Goal: Information Seeking & Learning: Understand process/instructions

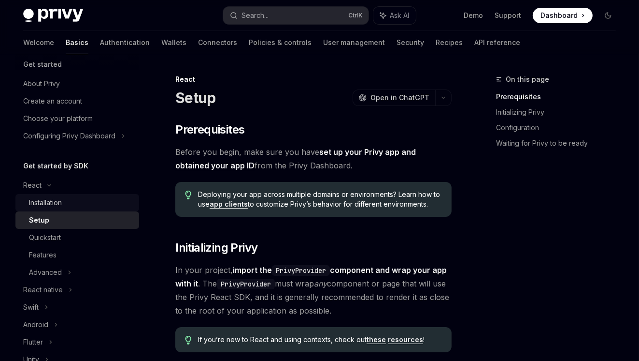
scroll to position [12, 0]
click at [61, 162] on h5 "Get started by SDK" at bounding box center [55, 166] width 65 height 12
click at [104, 140] on div "Configuring Privy Dashboard" at bounding box center [69, 136] width 92 height 12
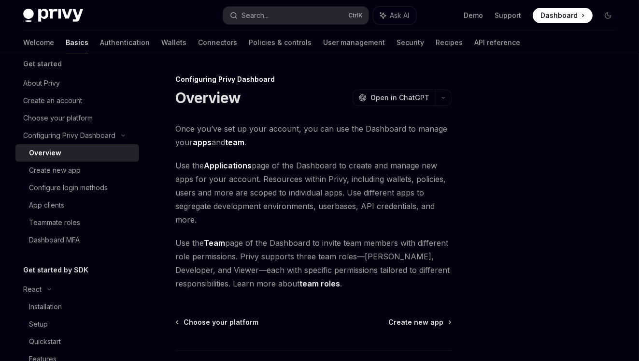
click at [57, 266] on h5 "Get started by SDK" at bounding box center [55, 270] width 65 height 12
click at [41, 284] on div "React" at bounding box center [32, 289] width 18 height 12
click at [39, 302] on div "React native" at bounding box center [43, 307] width 40 height 12
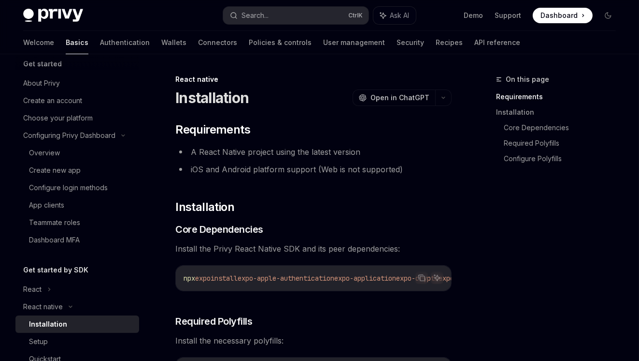
click at [50, 327] on div "Installation" at bounding box center [48, 324] width 38 height 12
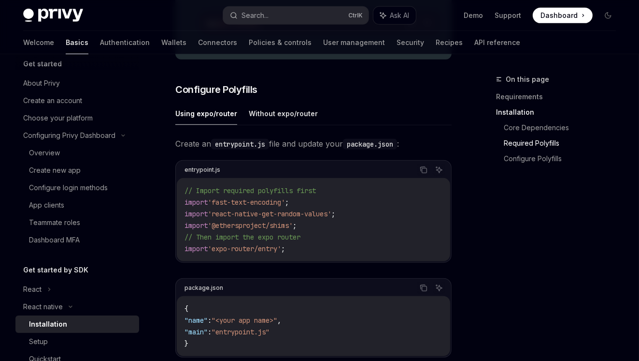
scroll to position [414, 0]
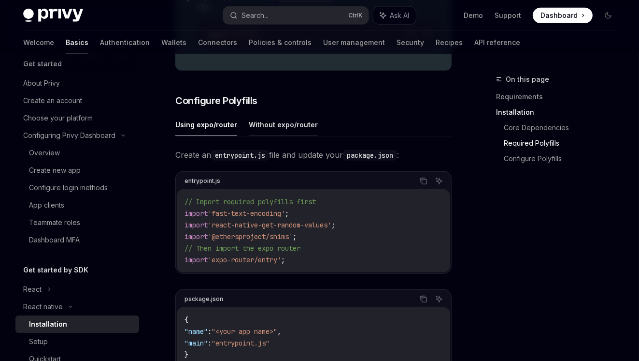
click at [286, 134] on button "Without expo/router" at bounding box center [283, 124] width 69 height 23
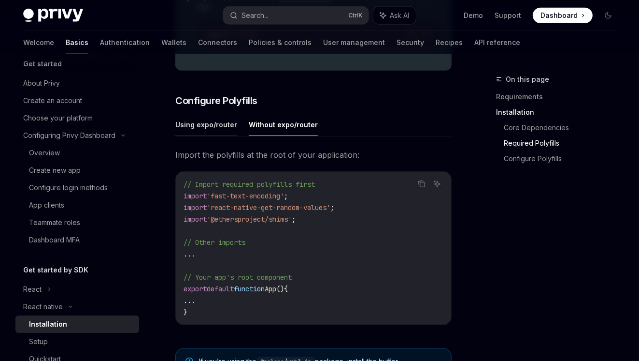
click at [225, 134] on button "Using expo/router" at bounding box center [206, 124] width 62 height 23
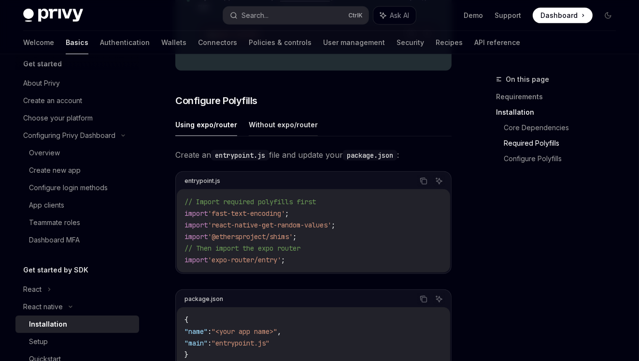
click at [269, 133] on button "Without expo/router" at bounding box center [283, 124] width 69 height 23
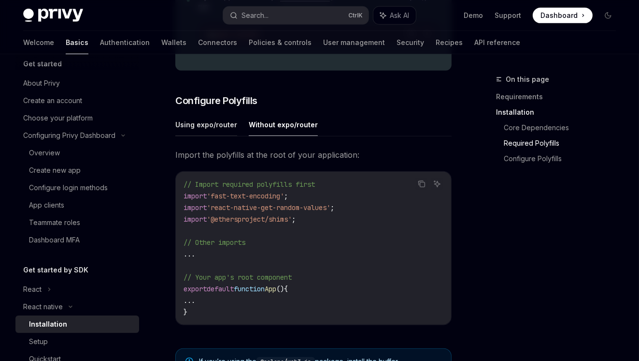
click at [199, 134] on button "Using expo/router" at bounding box center [206, 124] width 62 height 23
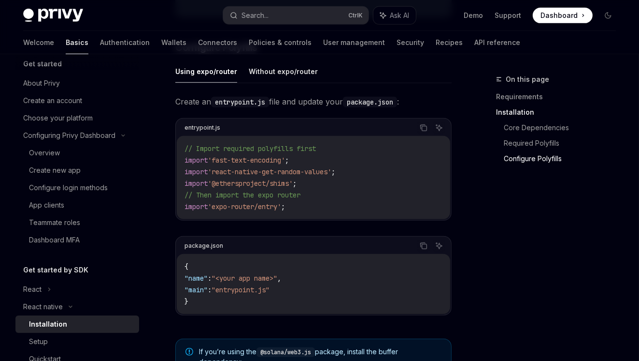
scroll to position [466, 0]
click at [267, 84] on button "Without expo/router" at bounding box center [283, 72] width 69 height 23
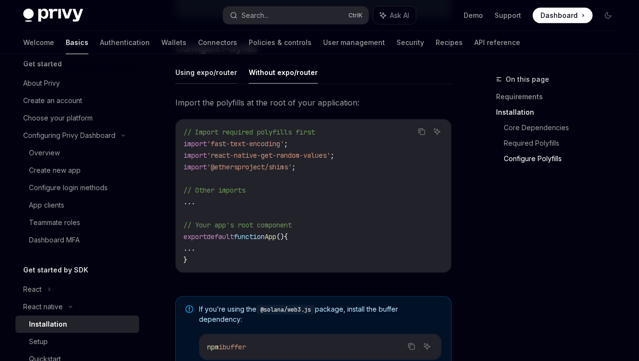
click at [214, 84] on button "Using expo/router" at bounding box center [206, 72] width 62 height 23
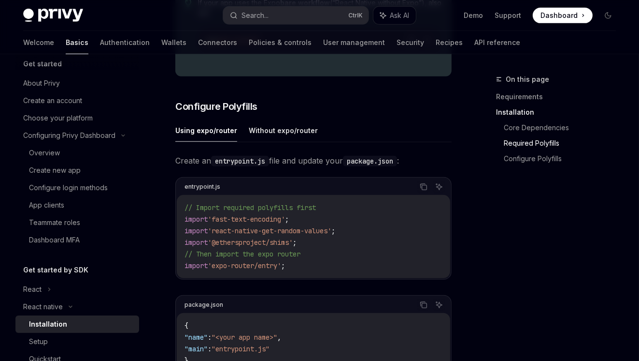
scroll to position [408, 0]
click at [288, 140] on button "Without expo/router" at bounding box center [283, 130] width 69 height 23
type textarea "*"
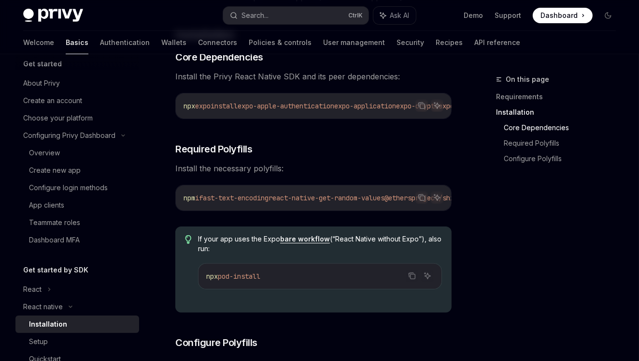
scroll to position [171, 0]
drag, startPoint x: 302, startPoint y: 219, endPoint x: 335, endPoint y: 219, distance: 33.4
click at [335, 219] on div "​ Requirements A React Native project using the latest version iOS and Android …" at bounding box center [313, 357] width 276 height 812
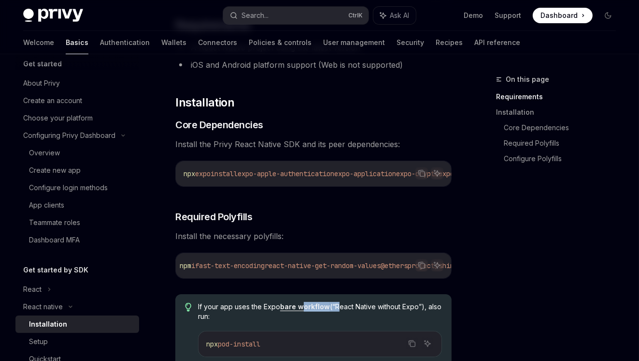
scroll to position [104, 0]
drag, startPoint x: 233, startPoint y: 185, endPoint x: 249, endPoint y: 186, distance: 16.0
click at [249, 186] on div "npx expo install expo-apple-authentication expo-application expo-crypto expo-li…" at bounding box center [314, 173] width 276 height 25
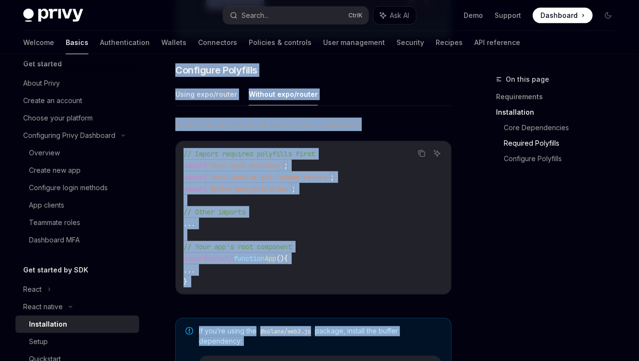
scroll to position [722, 0]
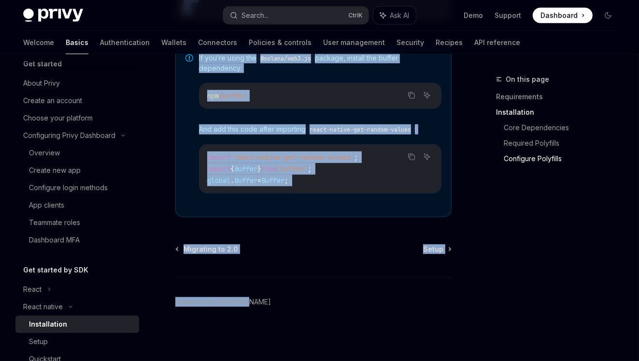
drag, startPoint x: 182, startPoint y: 132, endPoint x: 356, endPoint y: 375, distance: 298.6
copy div "loremipsumd S Ametc Adipis elitsed doeiu tem incidi utlabor eTD mag Aliquae adm…"
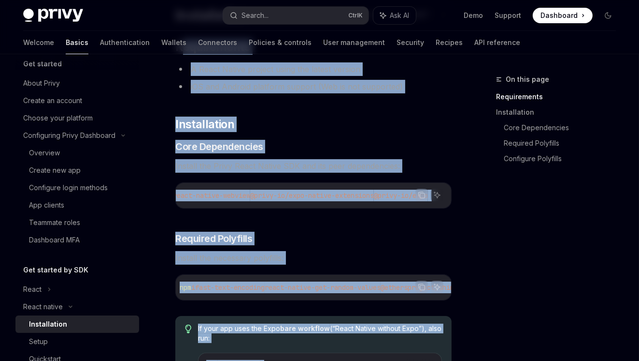
scroll to position [0, 0]
